Goal: Task Accomplishment & Management: Use online tool/utility

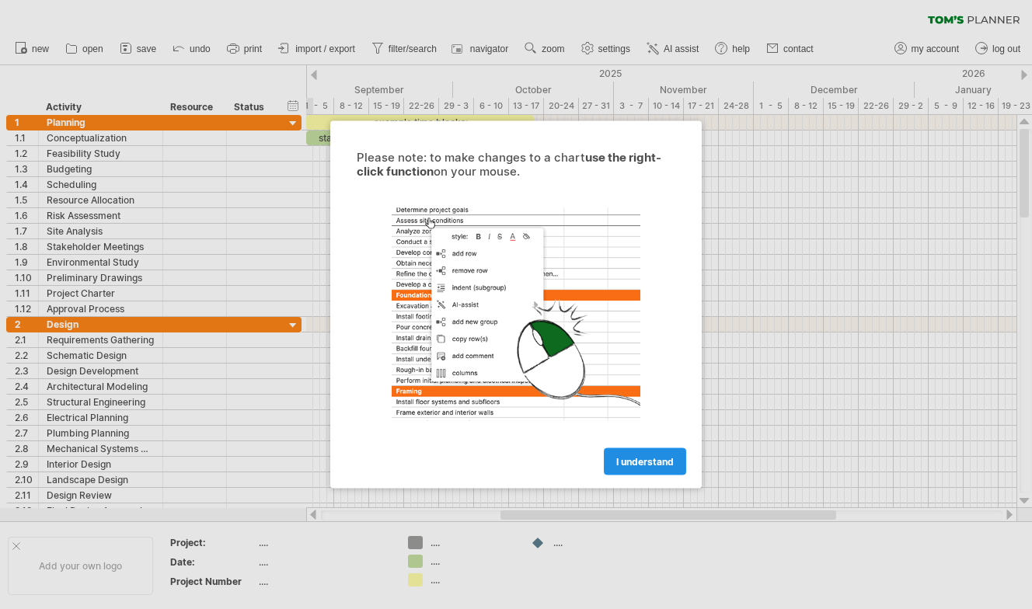
click at [655, 465] on span "I understand" at bounding box center [644, 462] width 57 height 12
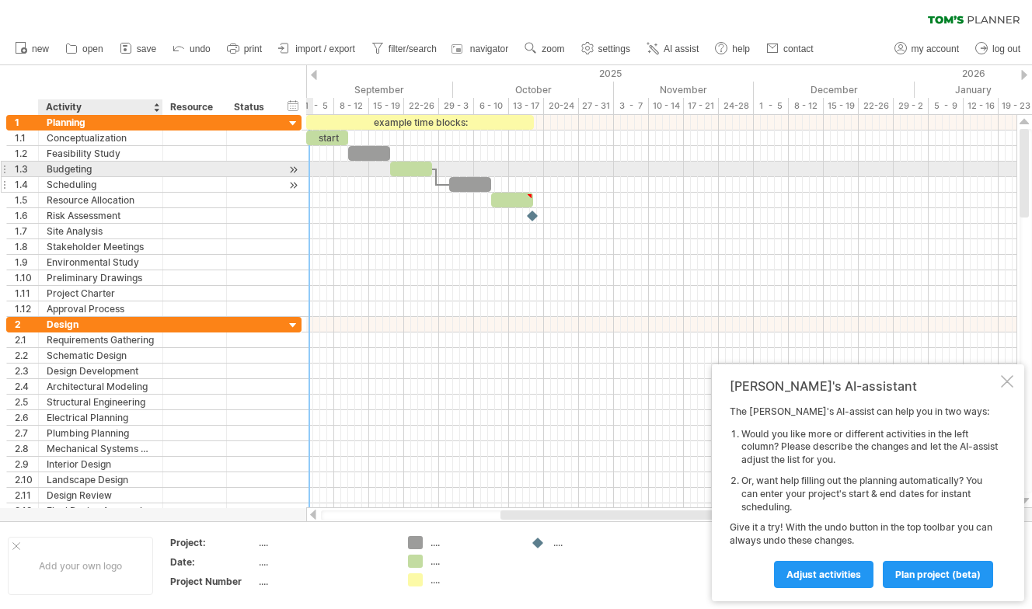
click at [124, 177] on div "Scheduling" at bounding box center [101, 184] width 108 height 15
click at [294, 167] on div at bounding box center [293, 170] width 15 height 16
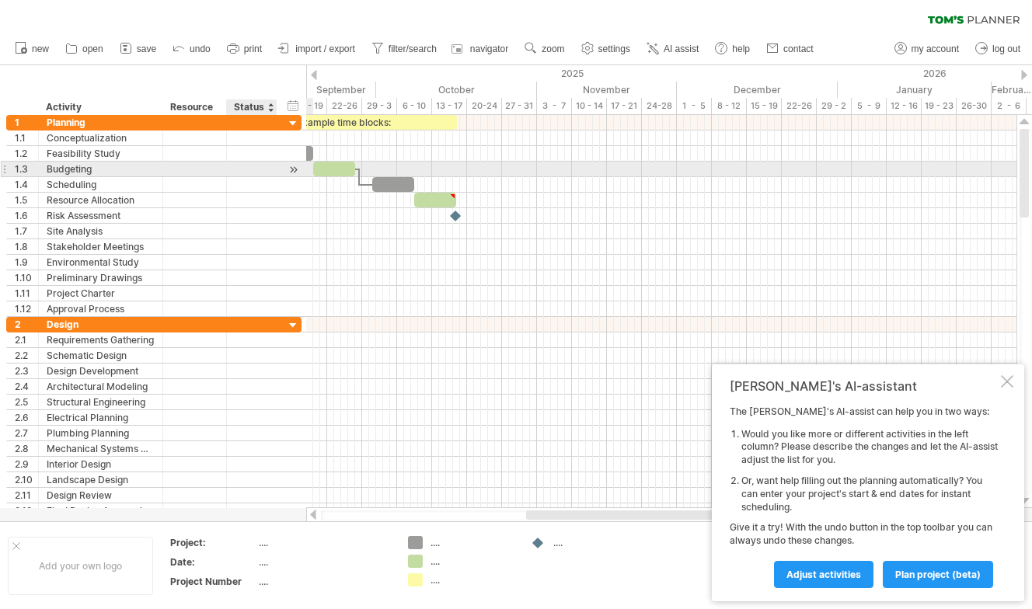
click at [294, 167] on div at bounding box center [293, 170] width 15 height 16
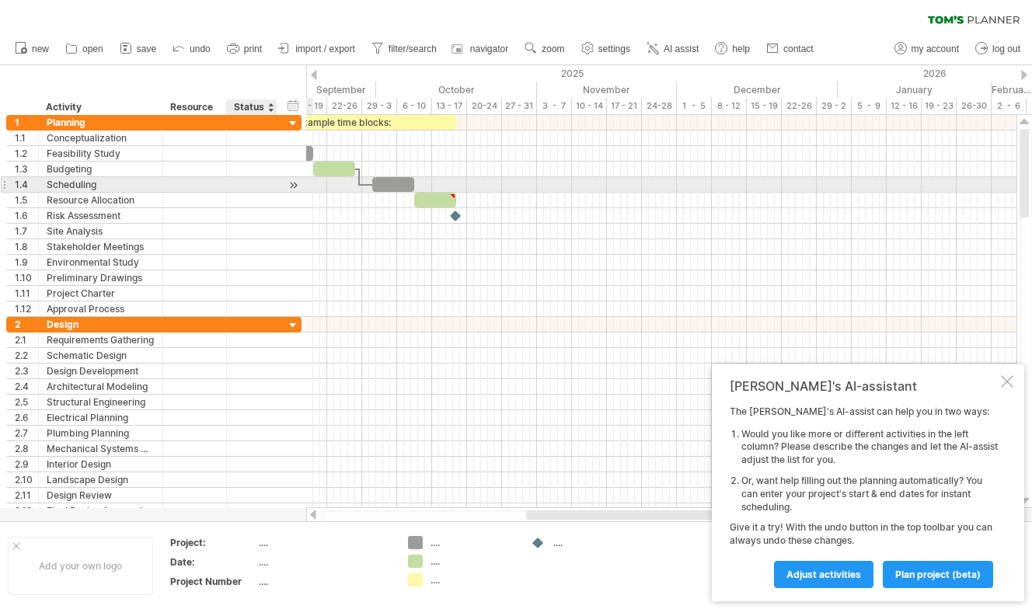
click at [294, 179] on div at bounding box center [293, 185] width 15 height 16
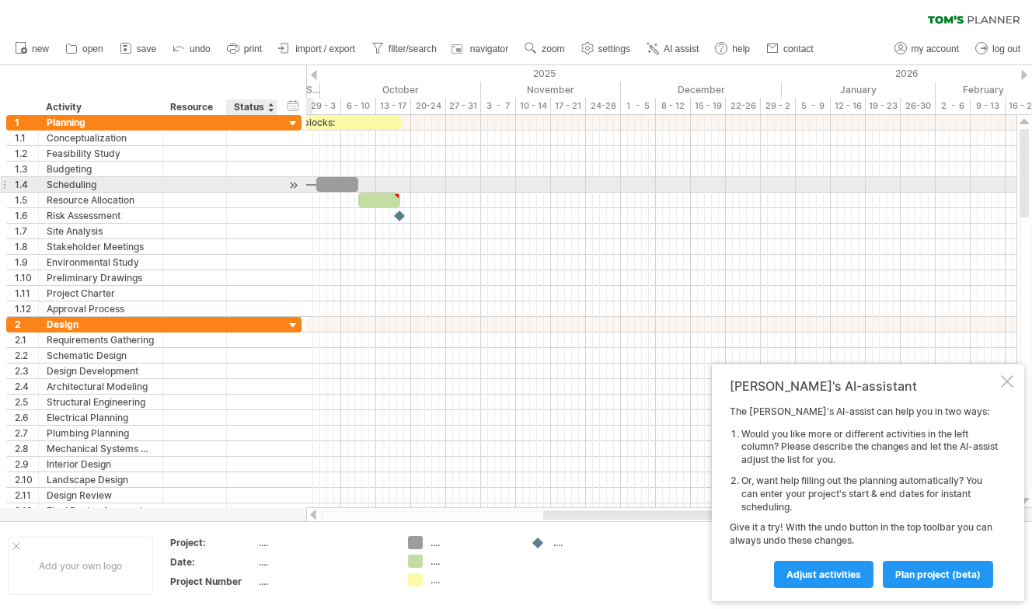
click at [294, 179] on div at bounding box center [293, 185] width 15 height 16
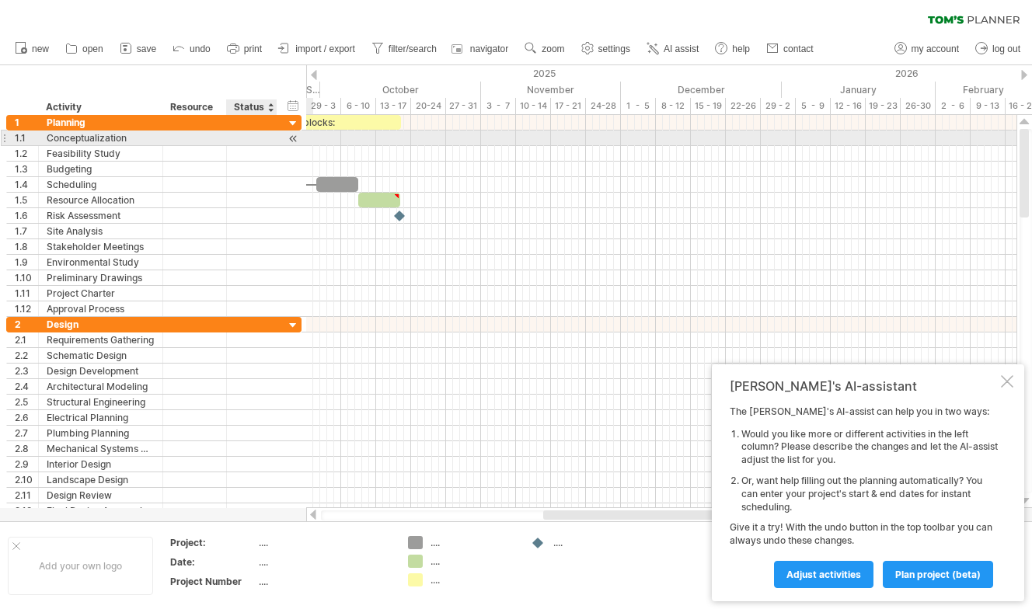
click at [299, 140] on div at bounding box center [293, 138] width 15 height 16
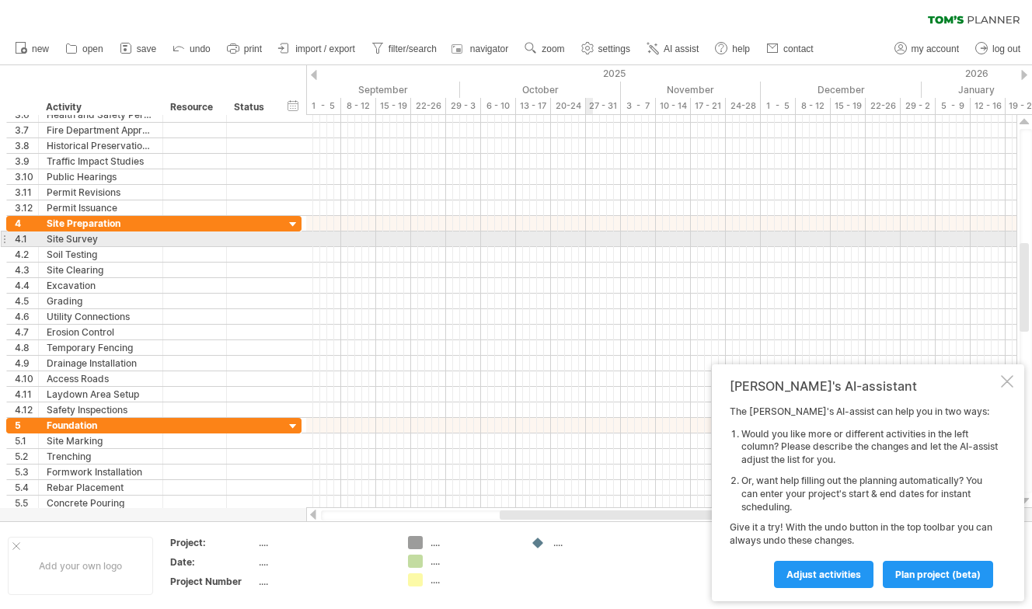
click at [591, 241] on div at bounding box center [661, 239] width 710 height 16
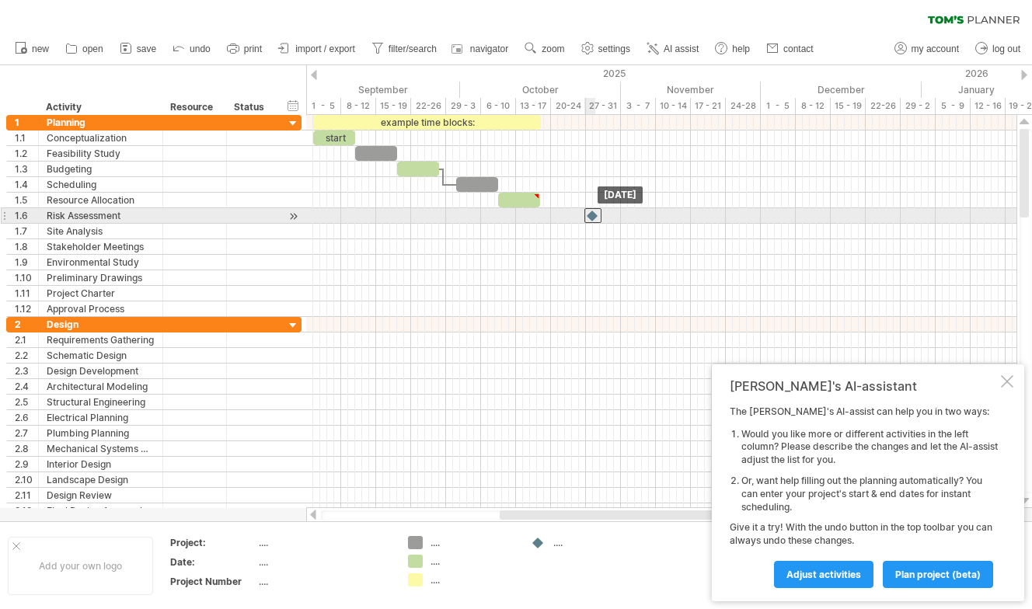
drag, startPoint x: 541, startPoint y: 214, endPoint x: 594, endPoint y: 217, distance: 53.6
click at [594, 217] on div at bounding box center [592, 215] width 17 height 15
click at [594, 217] on div at bounding box center [593, 215] width 16 height 15
click at [594, 217] on div at bounding box center [592, 215] width 17 height 15
click at [593, 214] on div at bounding box center [593, 215] width 16 height 15
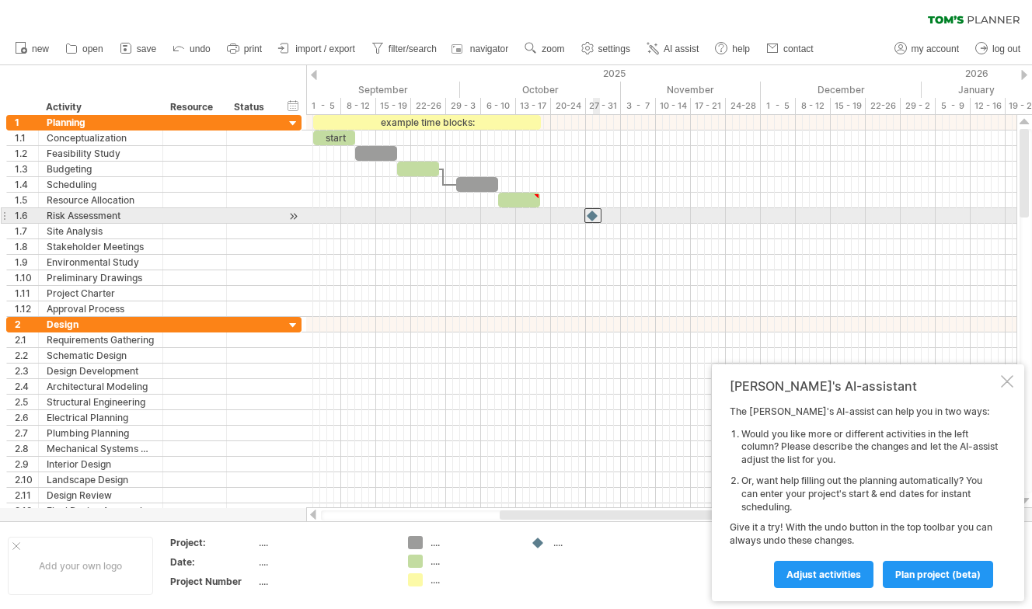
click at [593, 214] on div at bounding box center [592, 215] width 17 height 15
drag, startPoint x: 593, startPoint y: 214, endPoint x: 710, endPoint y: 214, distance: 117.3
click at [710, 214] on div at bounding box center [711, 215] width 17 height 15
